Goal: Information Seeking & Learning: Learn about a topic

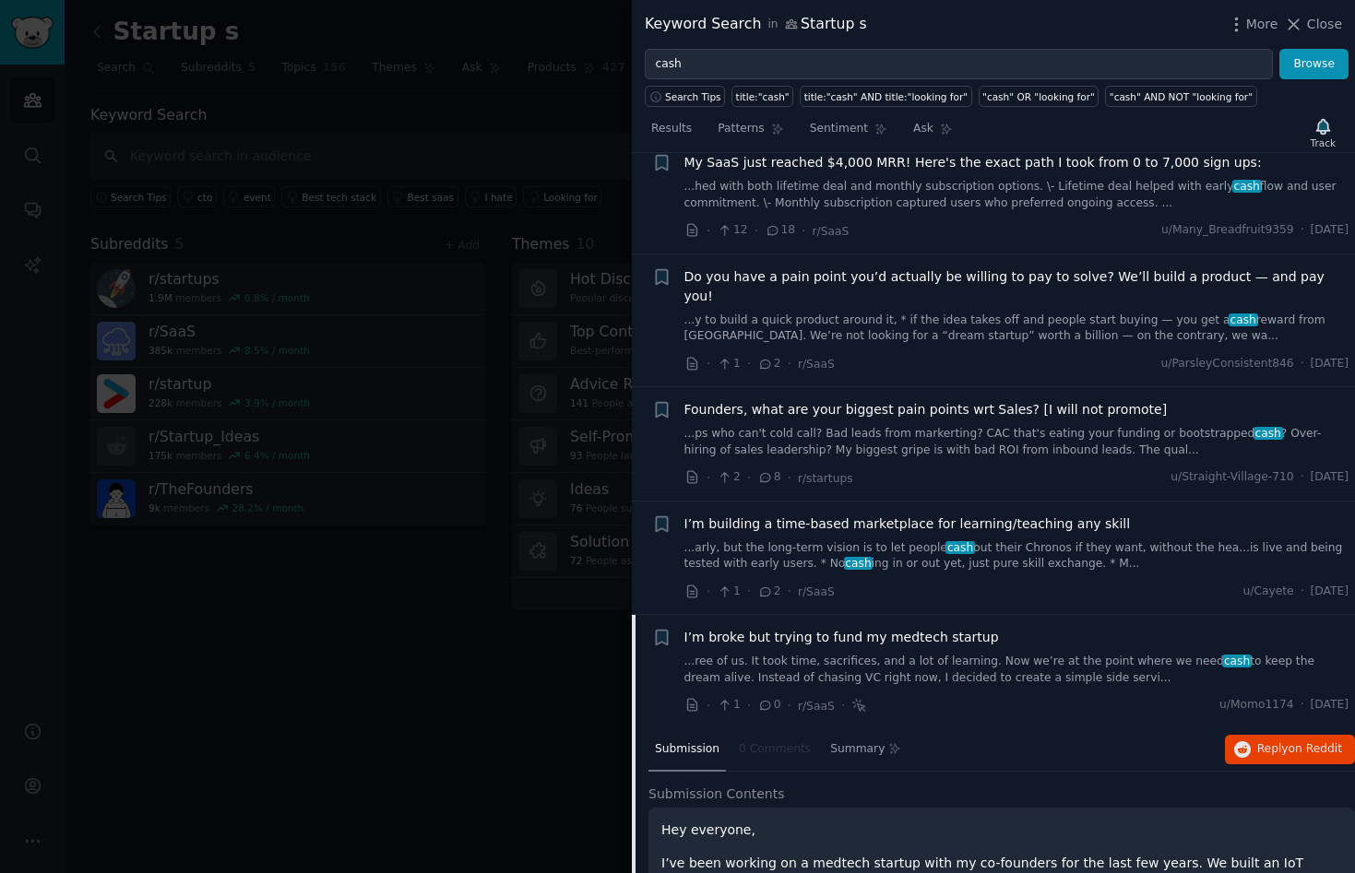
scroll to position [609, 0]
click at [831, 631] on span "I’m broke but trying to fund my medtech startup" at bounding box center [841, 640] width 314 height 19
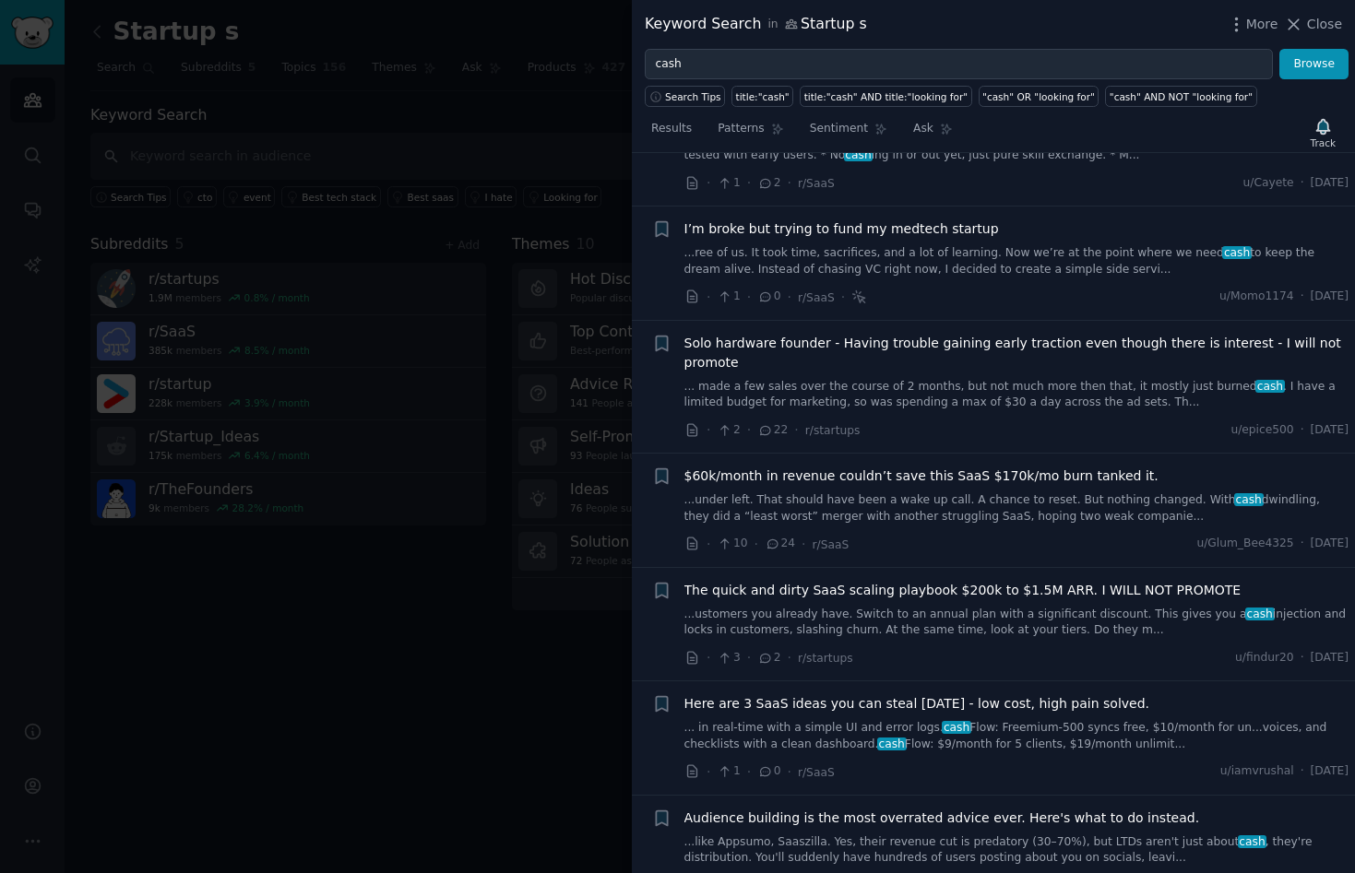
scroll to position [1054, 0]
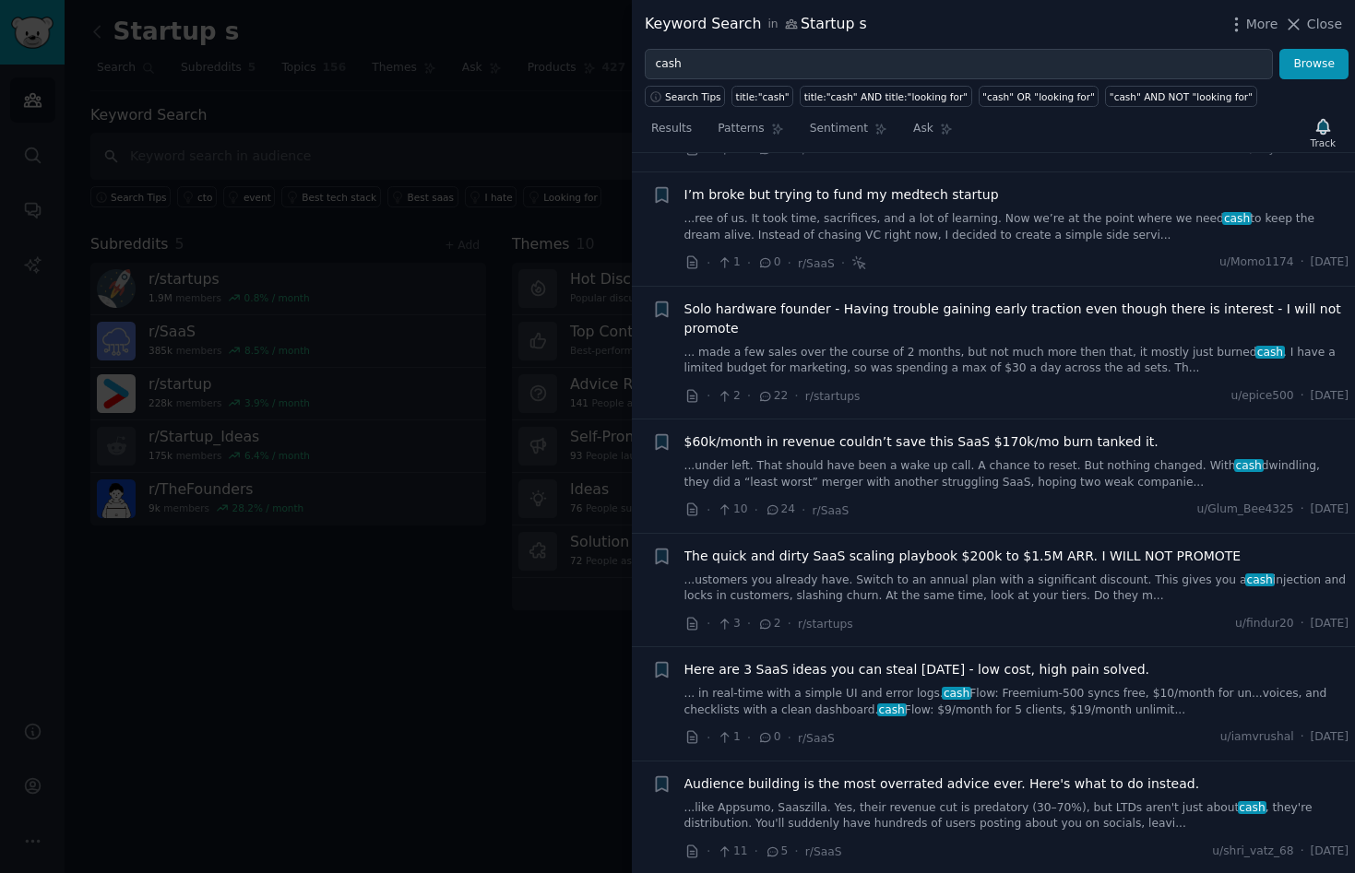
click at [851, 211] on link "...ree of us. It took time, sacrifices, and a lot of learning. Now we’re at the…" at bounding box center [1016, 227] width 665 height 32
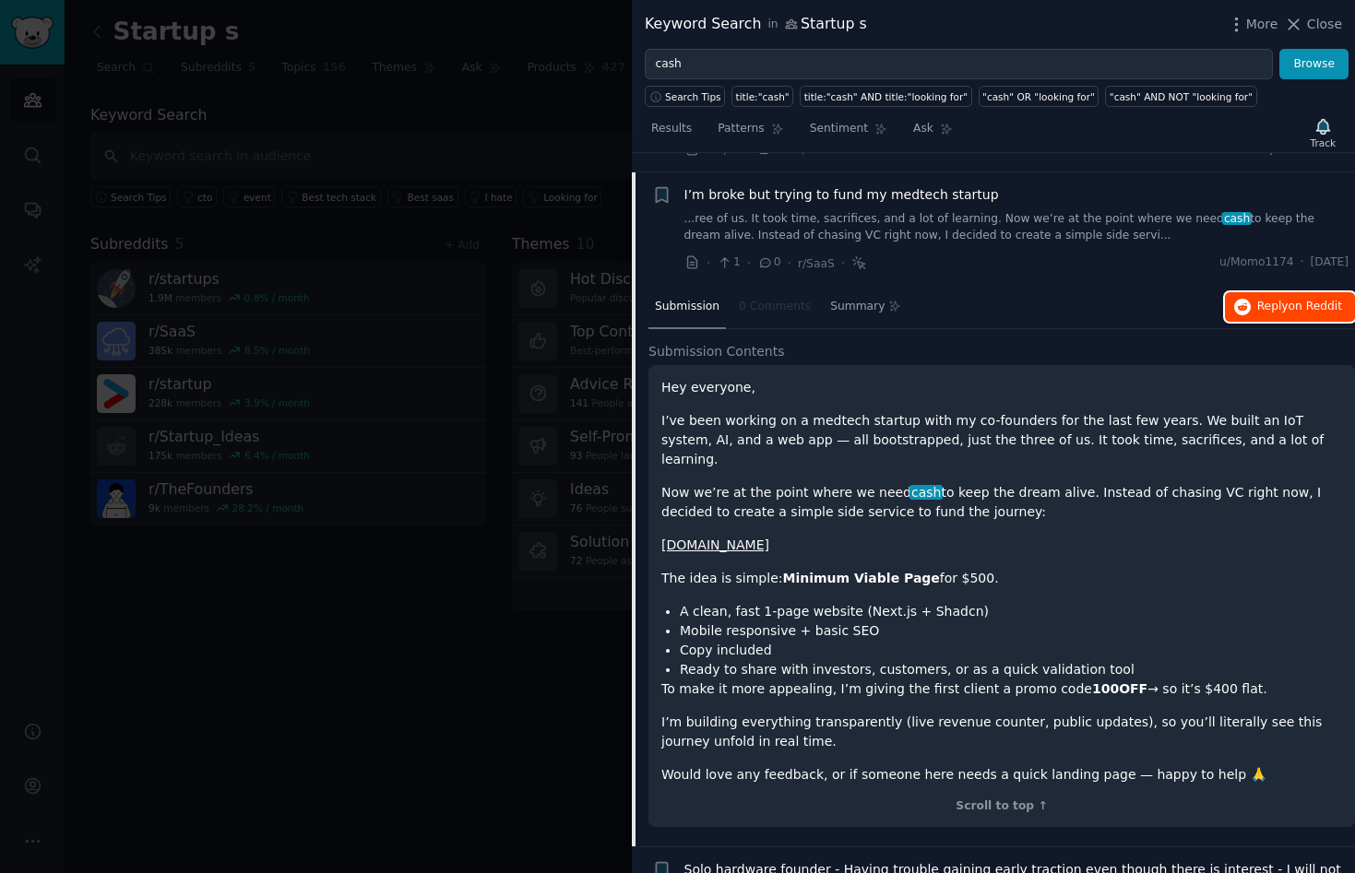
click at [1296, 300] on span "on Reddit" at bounding box center [1314, 306] width 53 height 13
click at [1049, 298] on div "Submission 0 Comments Summary Reply on Reddit" at bounding box center [1001, 308] width 706 height 44
click at [1325, 28] on span "Close" at bounding box center [1324, 24] width 35 height 19
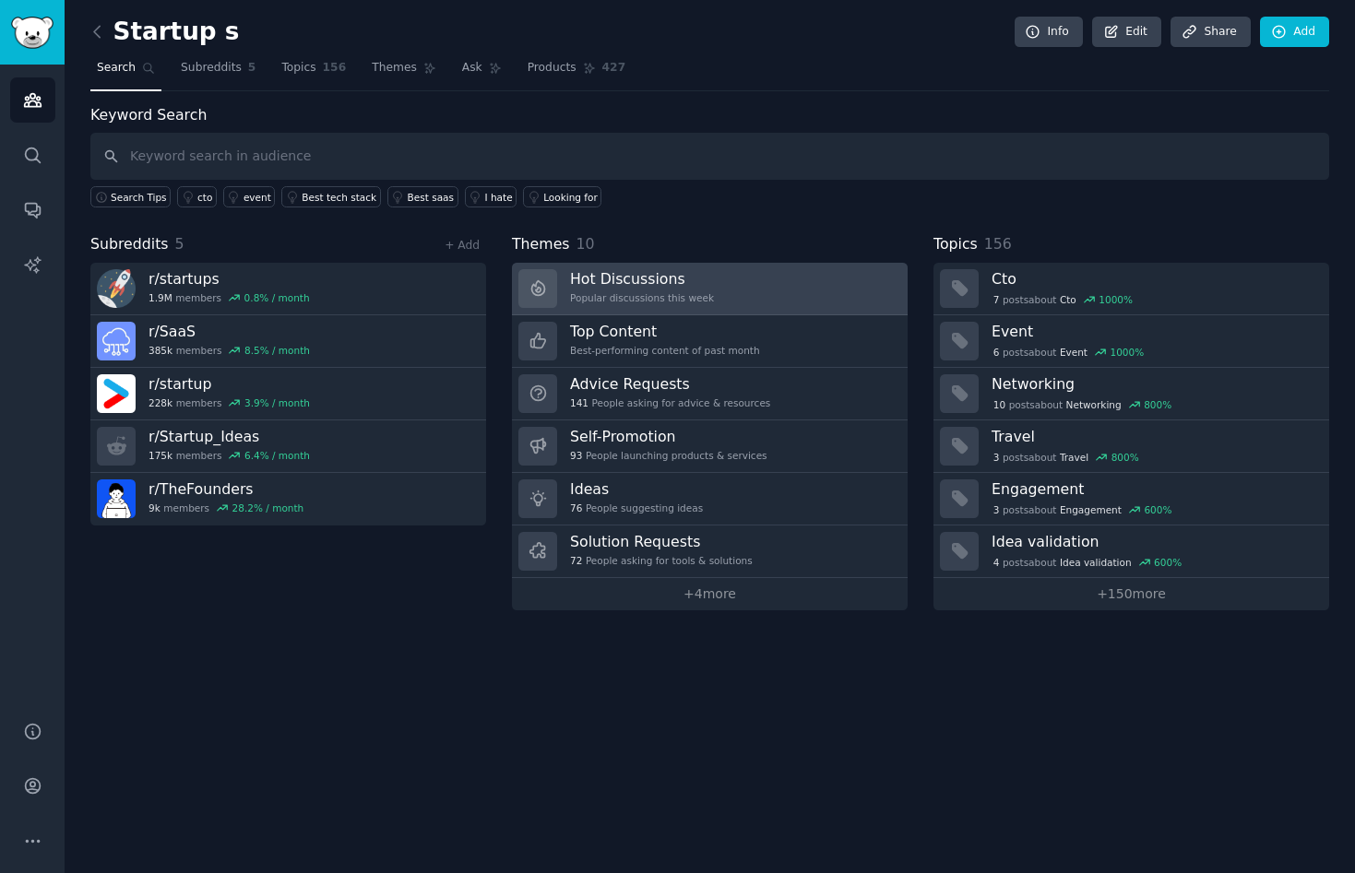
click at [603, 285] on h3 "Hot Discussions" at bounding box center [642, 278] width 144 height 19
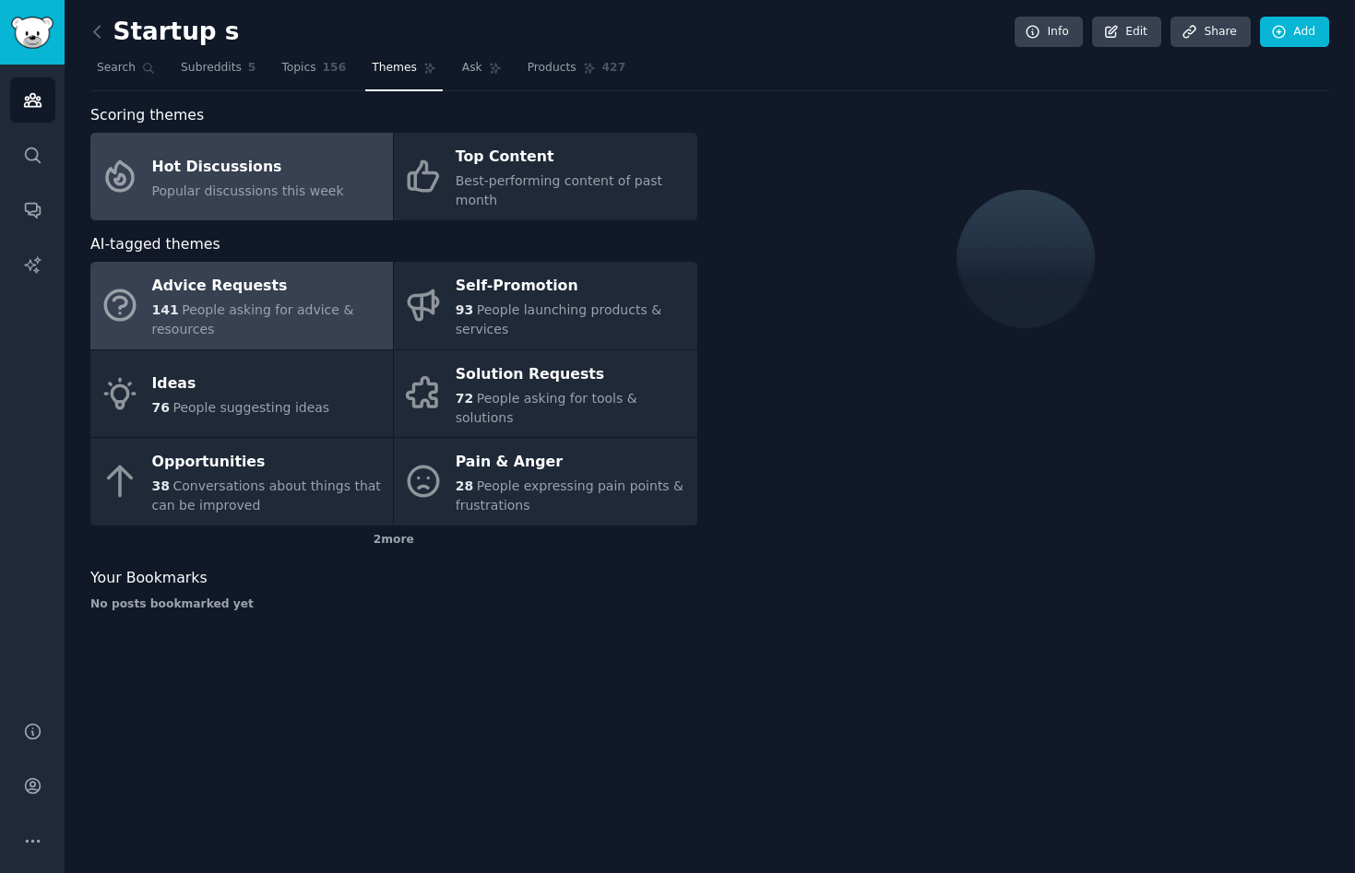
click at [241, 288] on div "Advice Requests" at bounding box center [267, 287] width 231 height 30
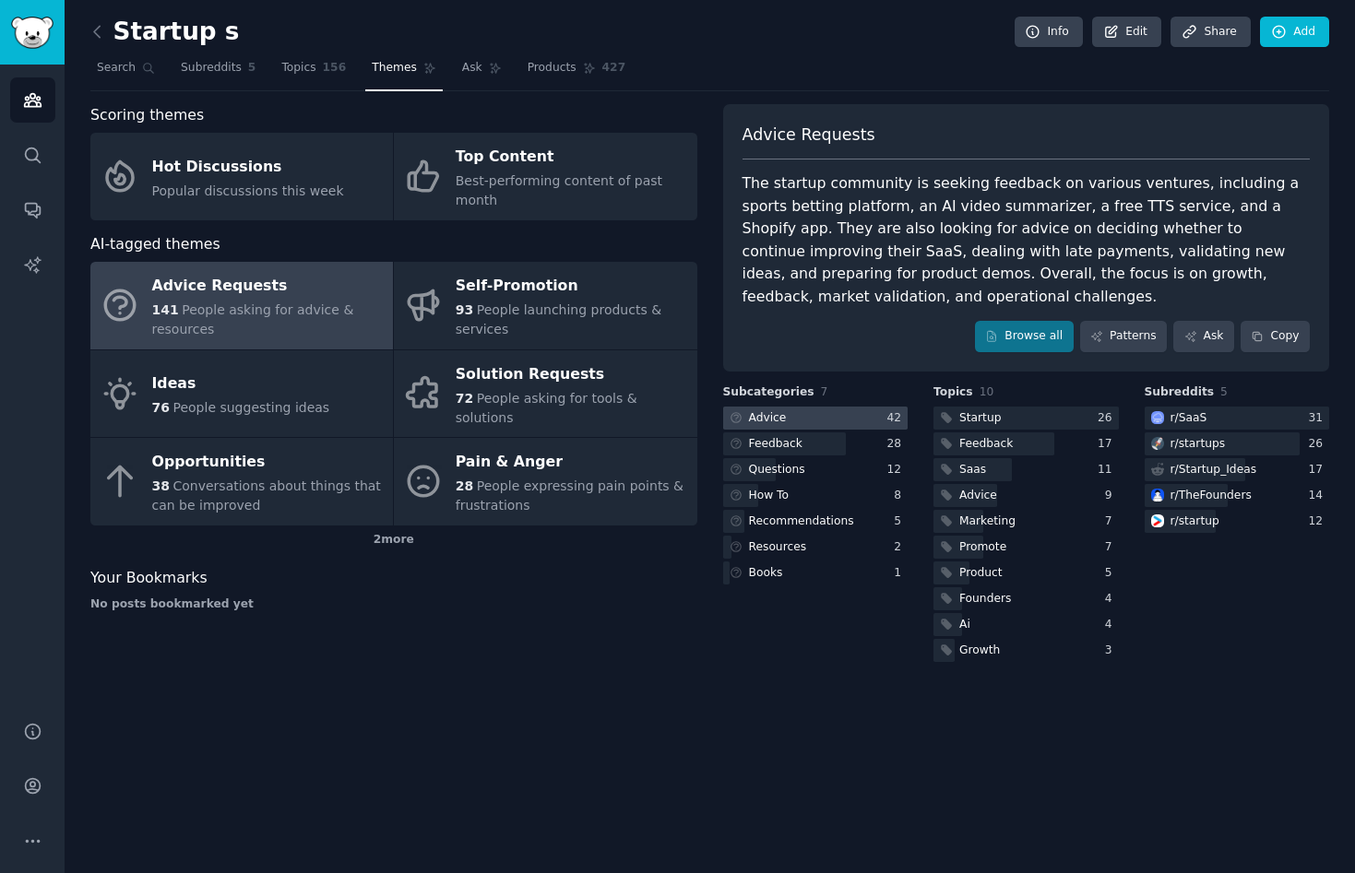
click at [784, 414] on div "Advice" at bounding box center [756, 418] width 66 height 23
click at [120, 67] on span "Search" at bounding box center [116, 68] width 39 height 17
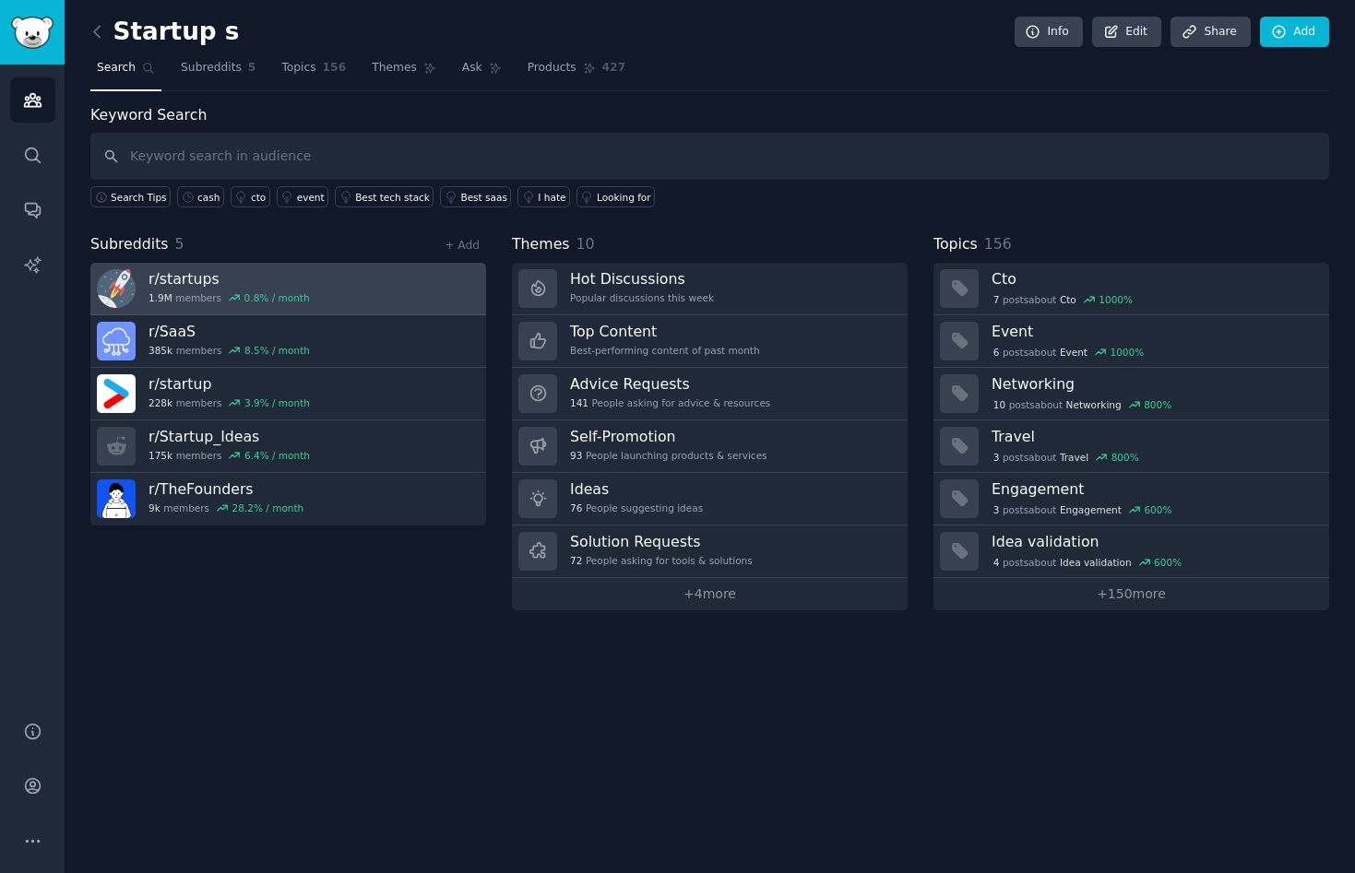
click at [241, 281] on h3 "r/ startups" at bounding box center [228, 278] width 161 height 19
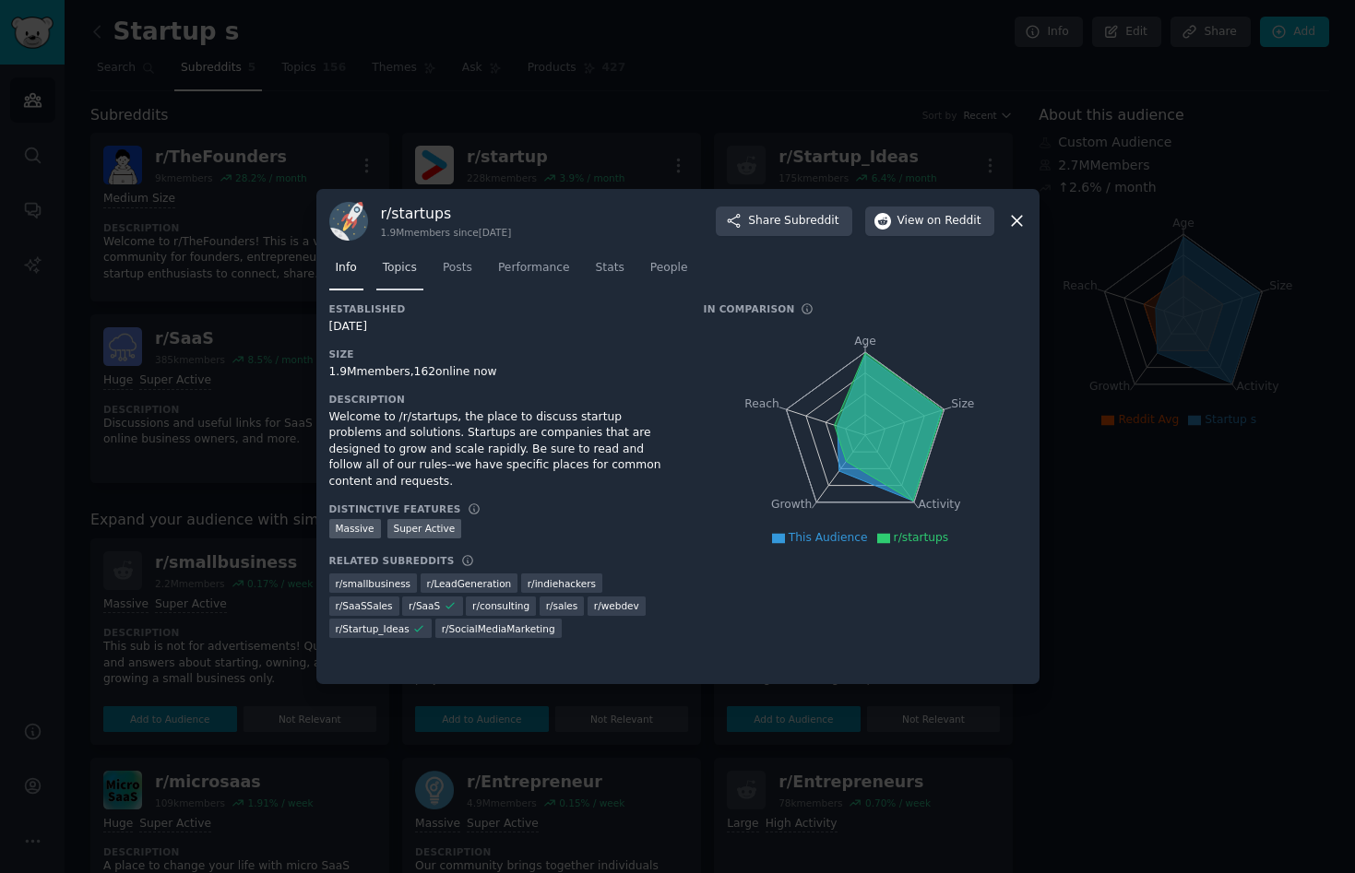
click at [393, 272] on span "Topics" at bounding box center [400, 268] width 34 height 17
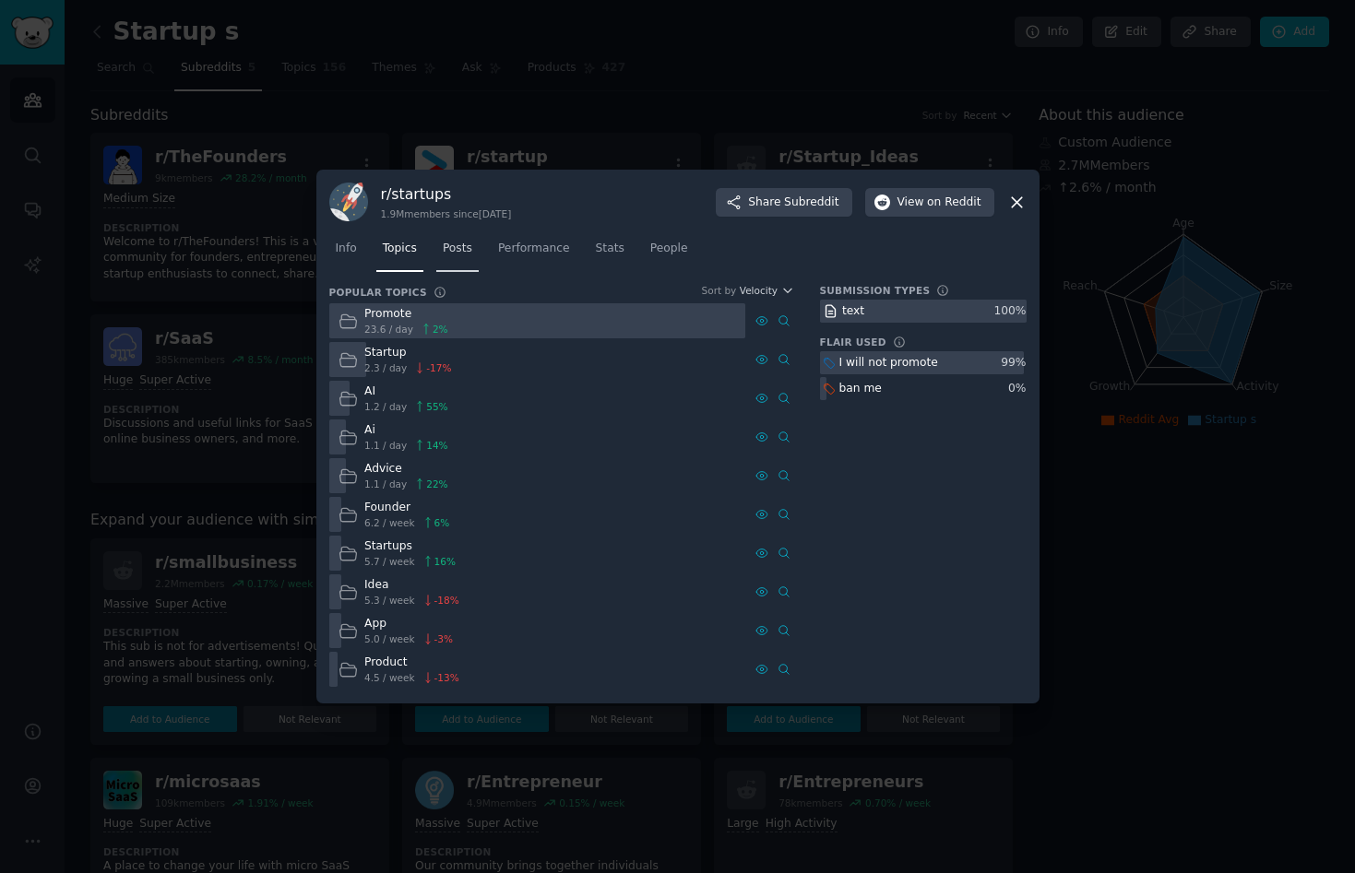
click at [461, 249] on span "Posts" at bounding box center [458, 249] width 30 height 17
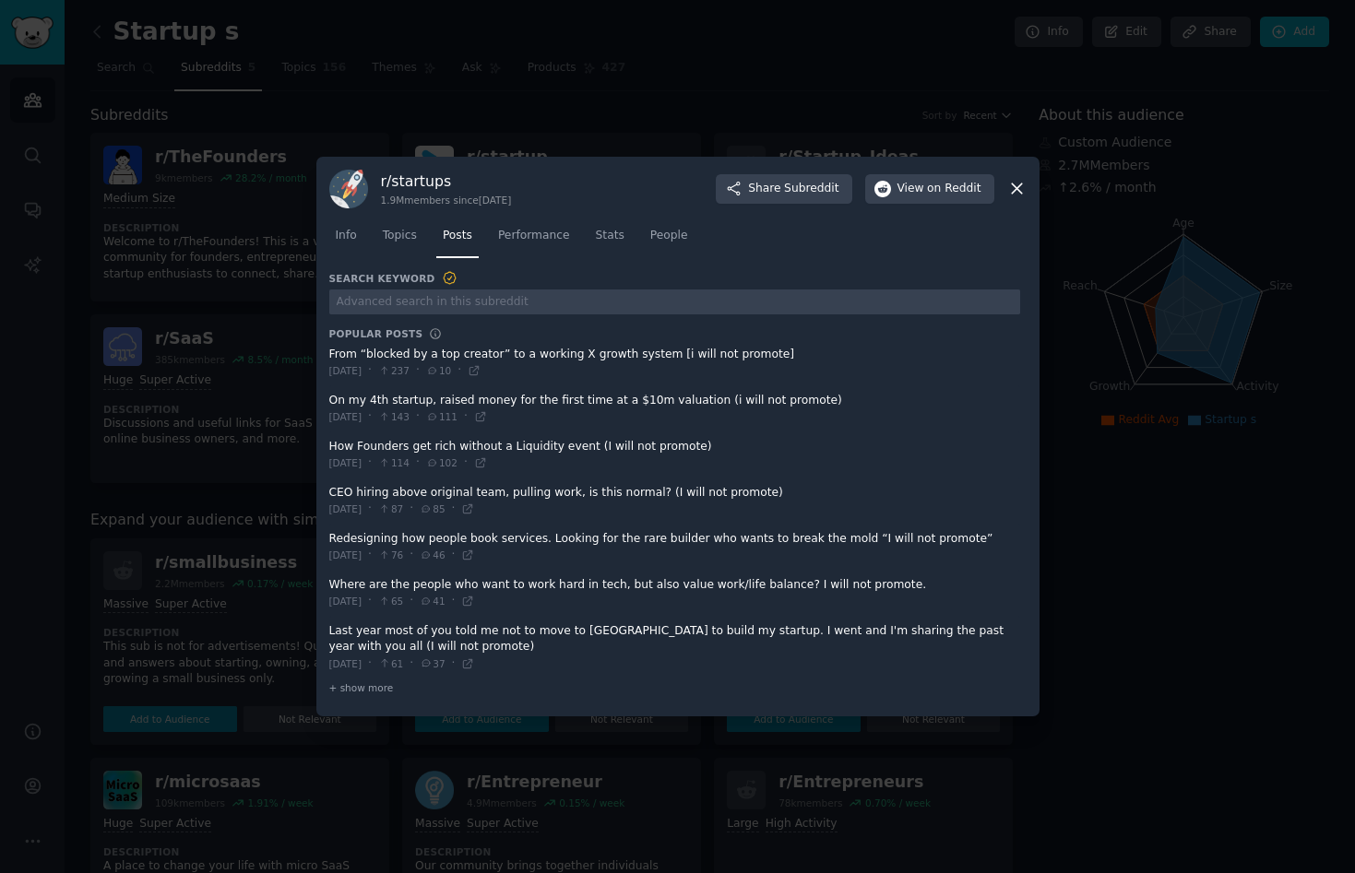
click at [1013, 186] on icon at bounding box center [1016, 188] width 19 height 19
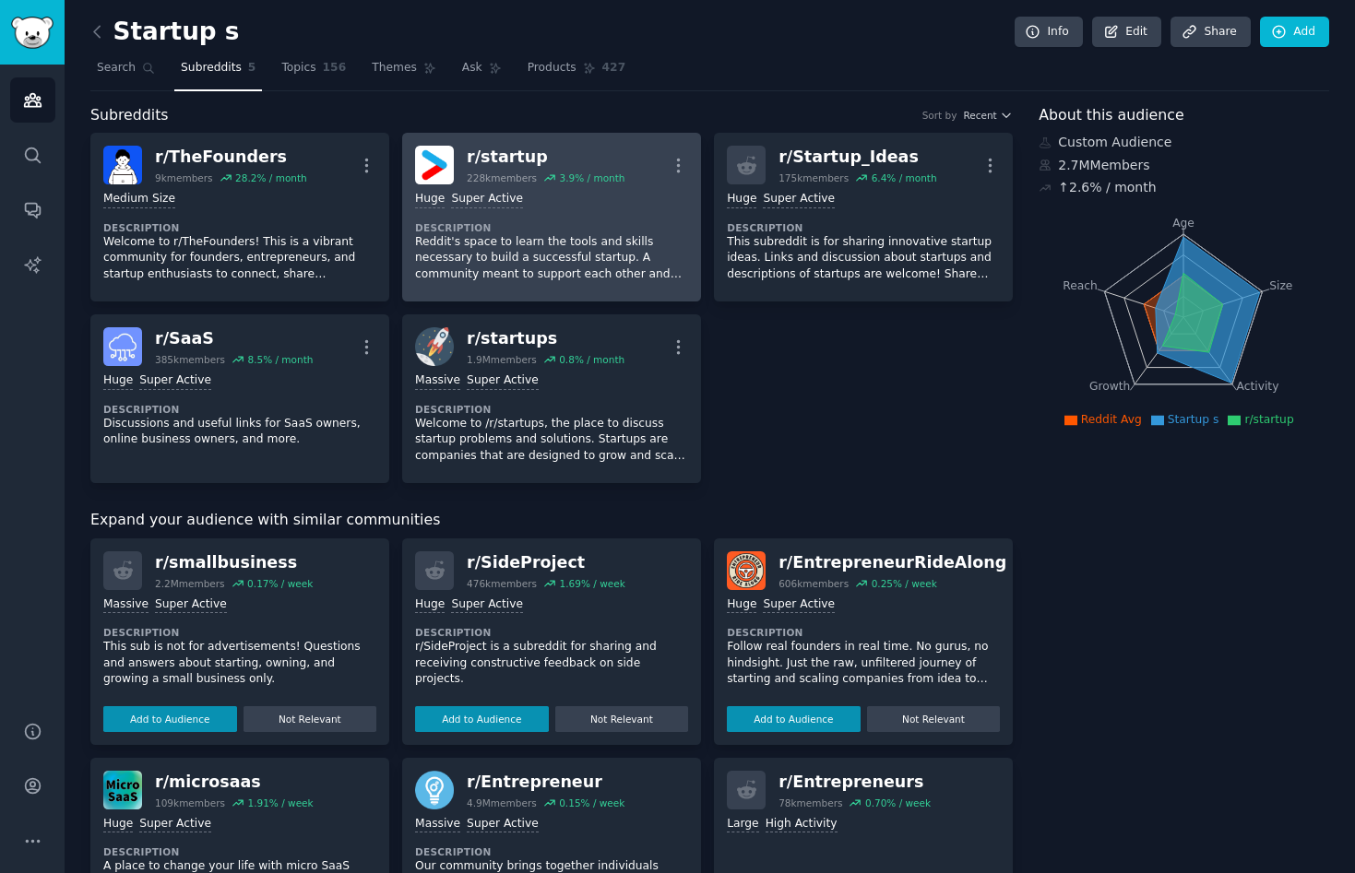
click at [504, 209] on div "Huge Super Active Description Reddit's space to learn the tools and skills nece…" at bounding box center [551, 236] width 273 height 104
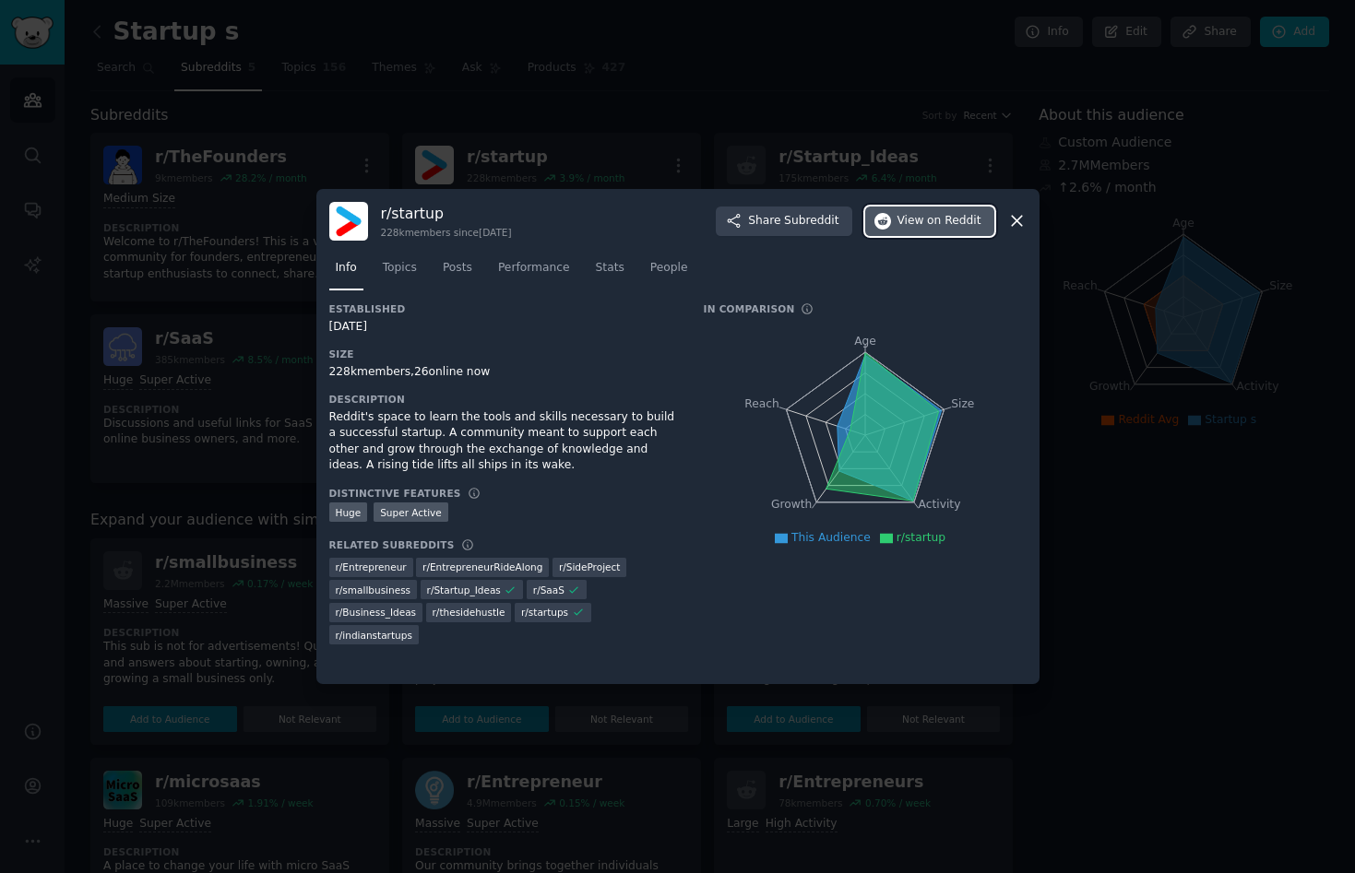
click at [927, 220] on span "View on Reddit" at bounding box center [939, 221] width 84 height 17
